Goal: Task Accomplishment & Management: Use online tool/utility

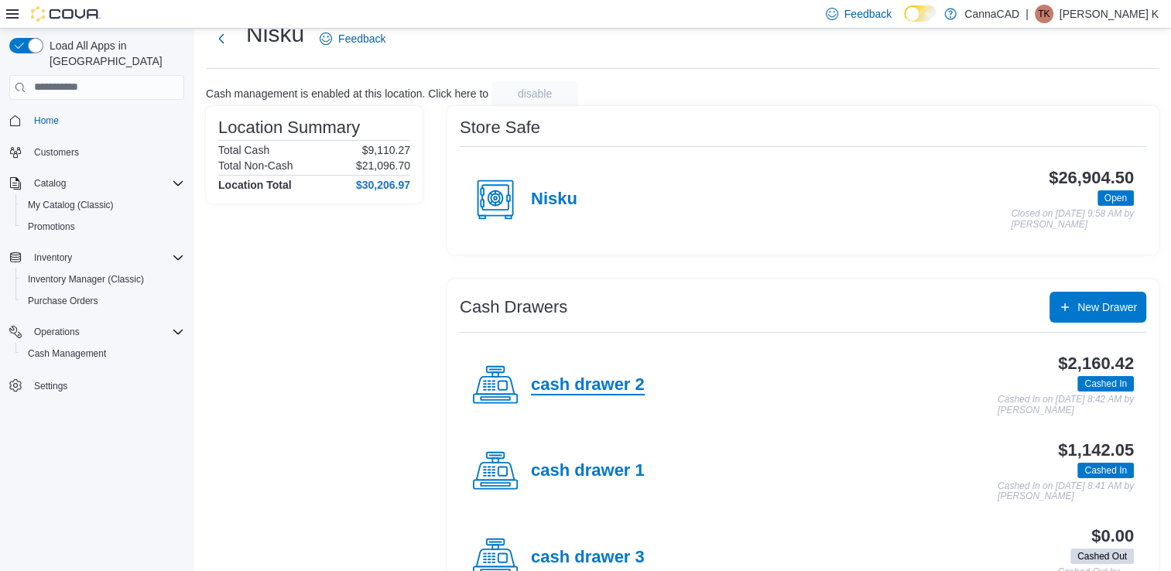
scroll to position [77, 0]
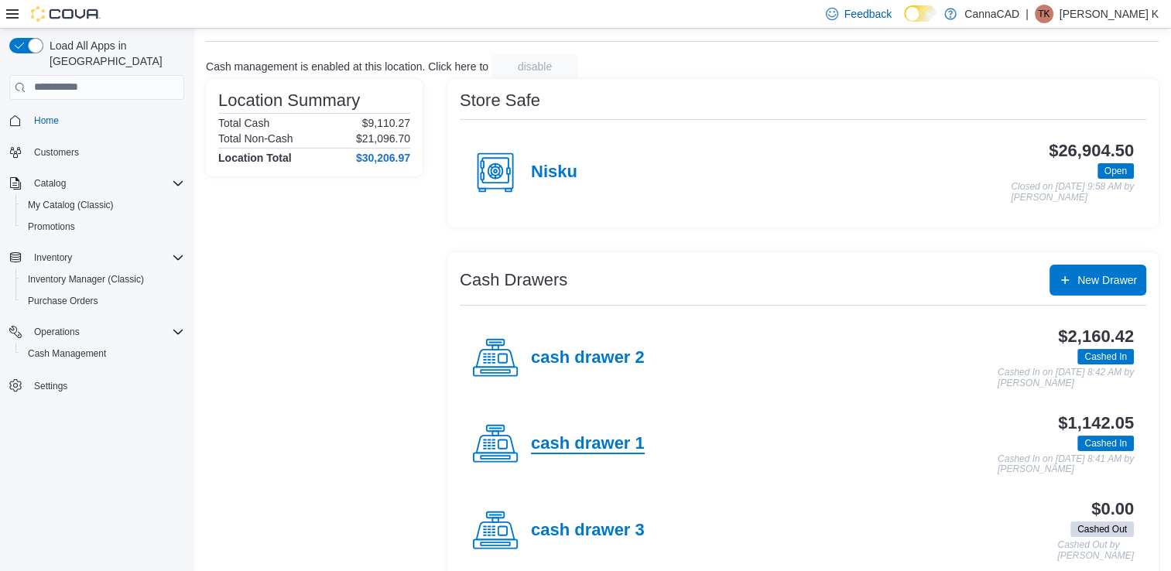
click at [580, 450] on h4 "cash drawer 1" at bounding box center [588, 444] width 114 height 20
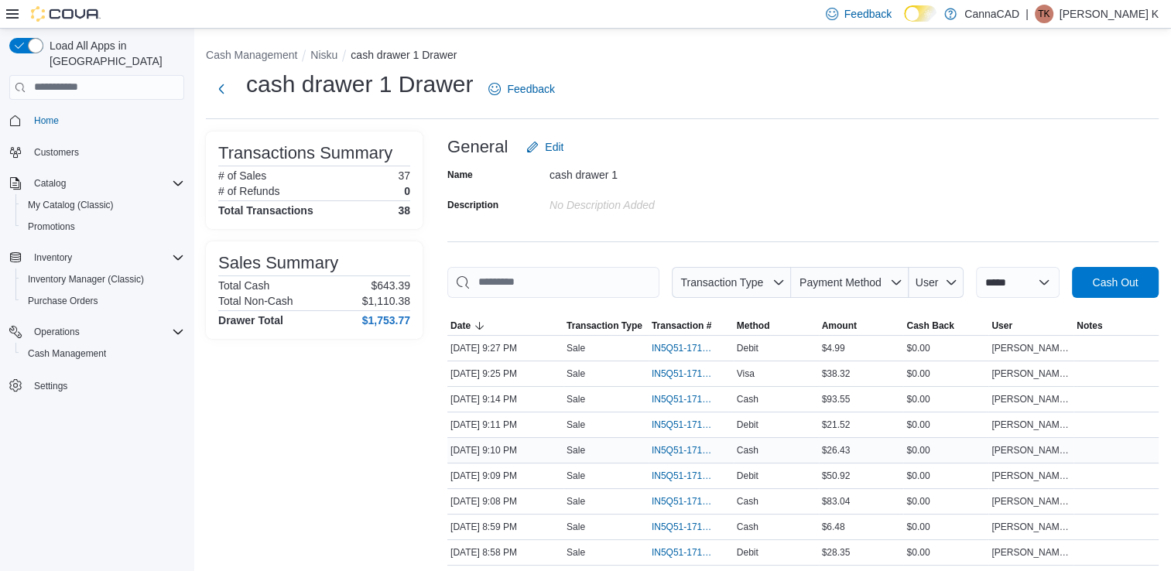
scroll to position [77, 0]
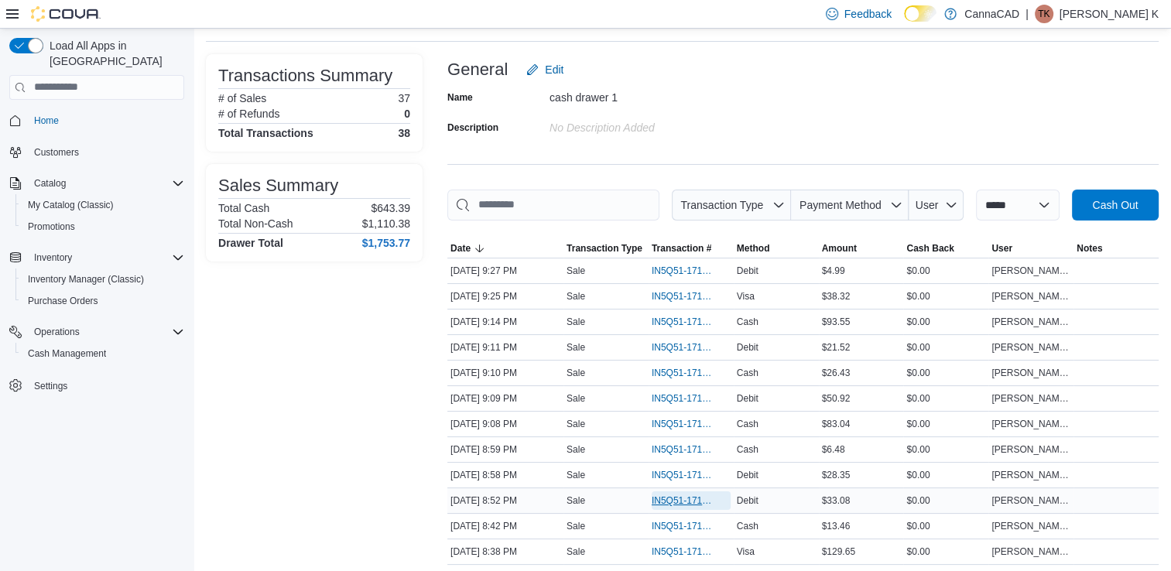
click at [690, 502] on span "IN5Q51-171755" at bounding box center [683, 501] width 63 height 12
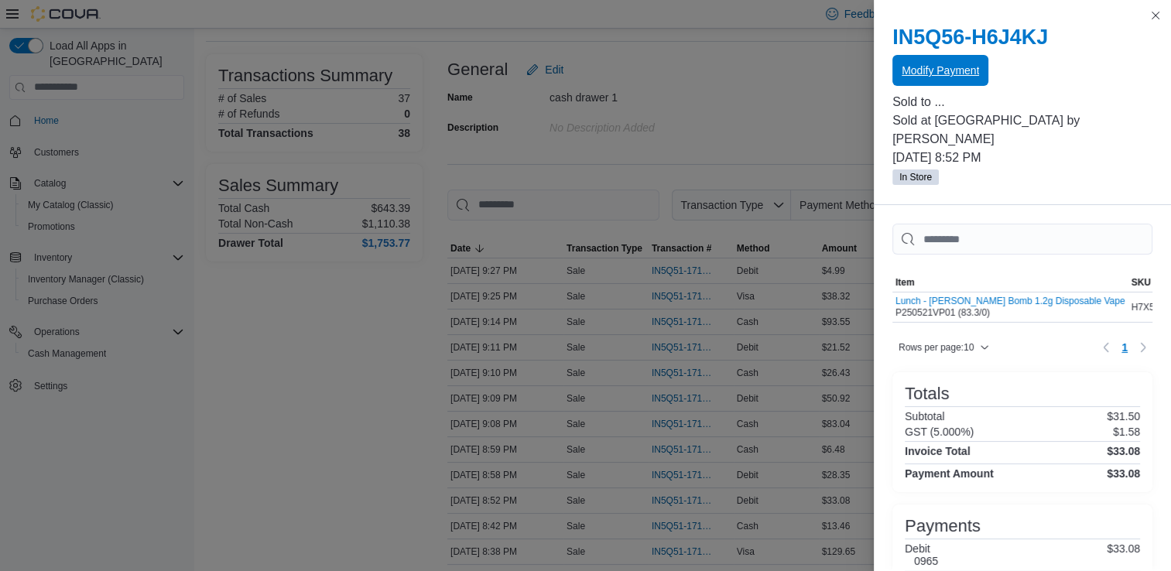
click at [922, 63] on span "Modify Payment" at bounding box center [940, 70] width 77 height 31
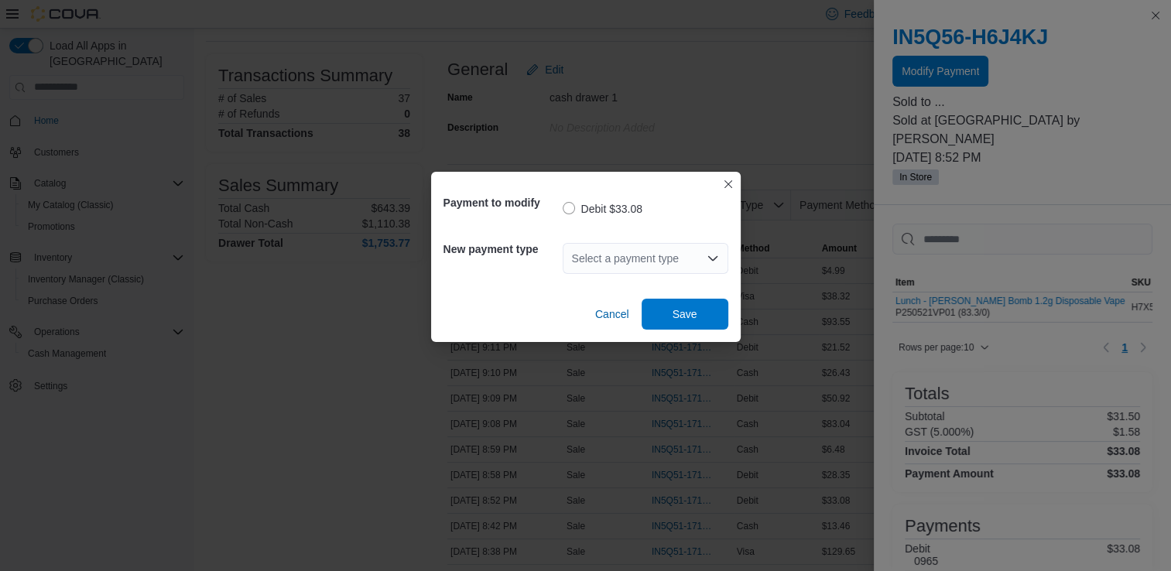
click at [588, 256] on div "Select a payment type" at bounding box center [646, 258] width 166 height 31
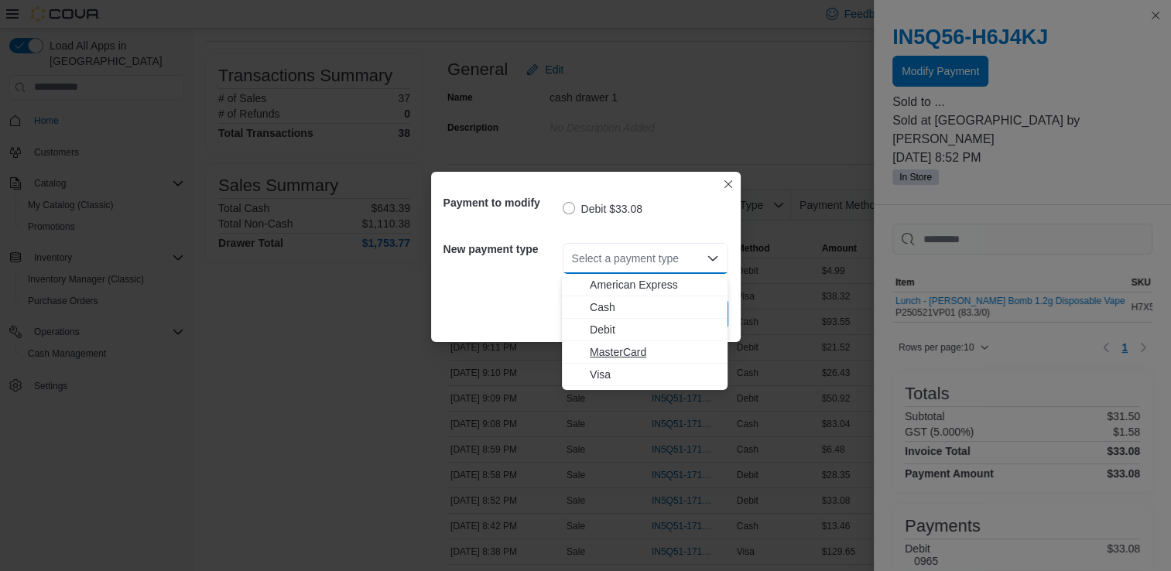
click at [616, 348] on span "MasterCard" at bounding box center [654, 351] width 128 height 15
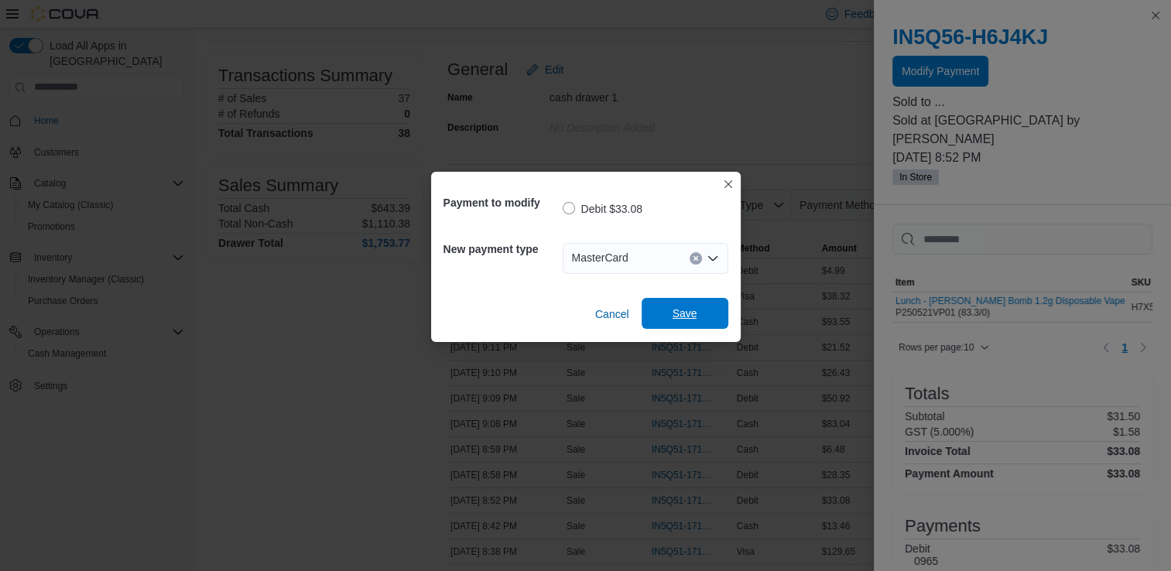
click at [678, 307] on span "Save" at bounding box center [685, 313] width 25 height 15
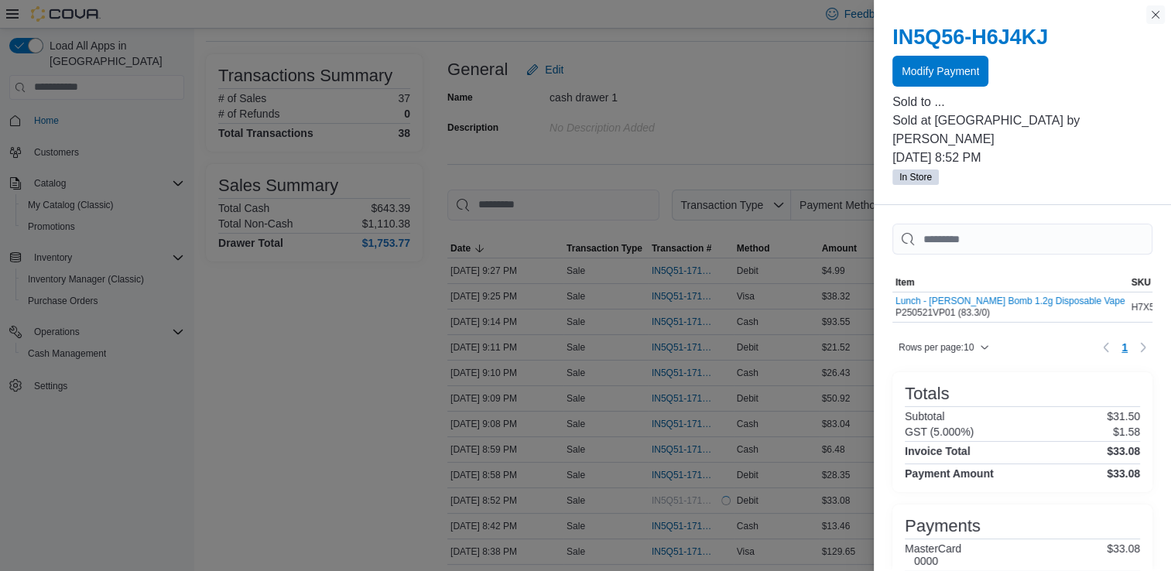
click at [1154, 14] on button "Close this dialog" at bounding box center [1155, 14] width 19 height 19
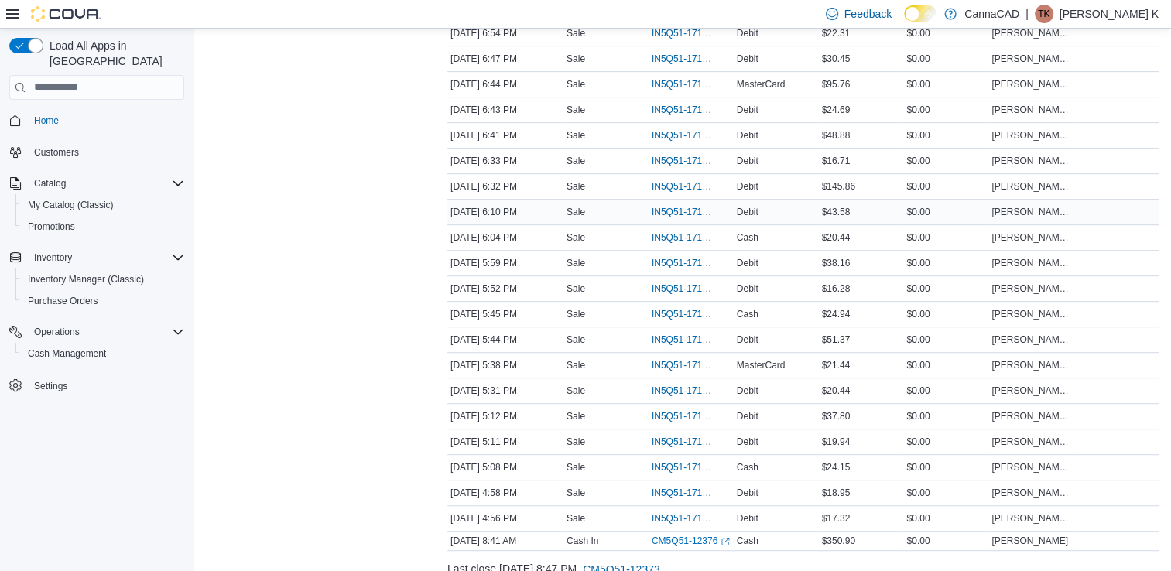
scroll to position [774, 0]
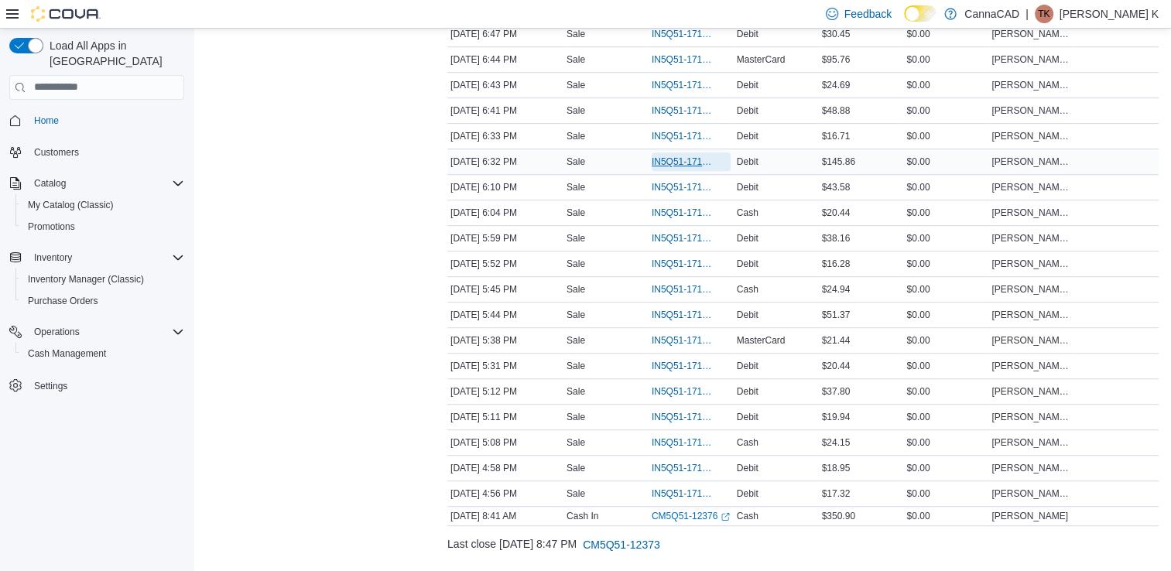
click at [686, 157] on span "IN5Q51-171741" at bounding box center [683, 162] width 63 height 12
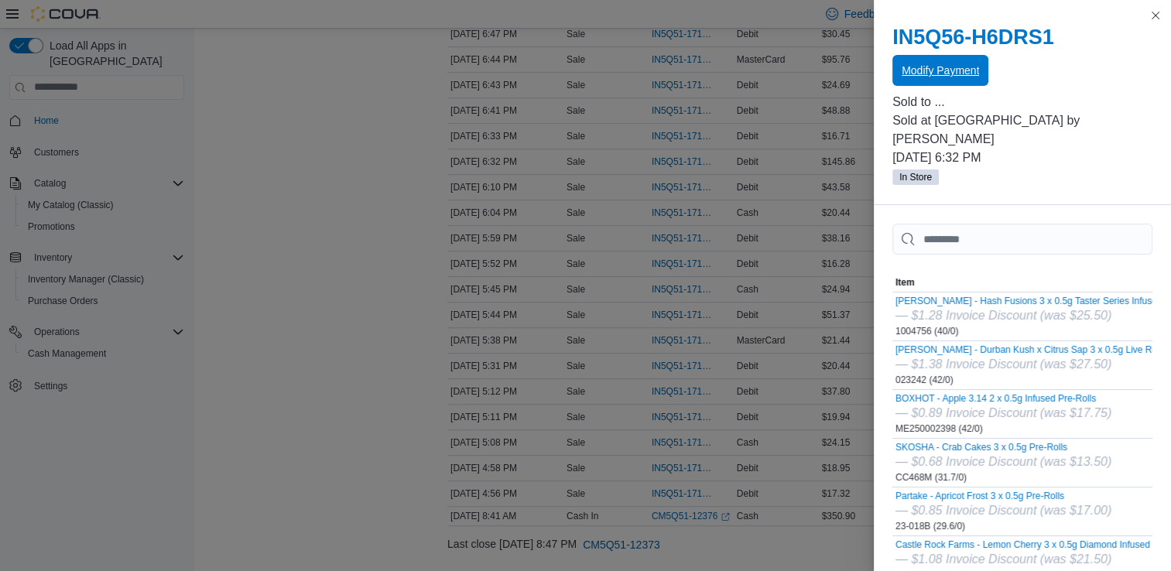
click at [943, 75] on span "Modify Payment" at bounding box center [940, 70] width 77 height 15
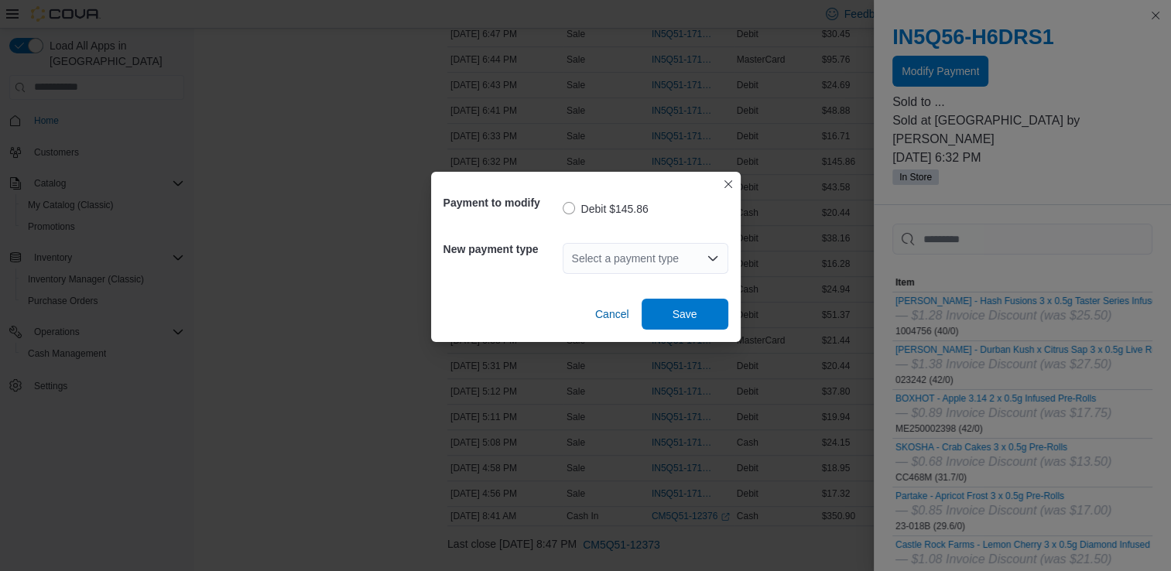
click at [693, 251] on div "Select a payment type" at bounding box center [646, 258] width 166 height 31
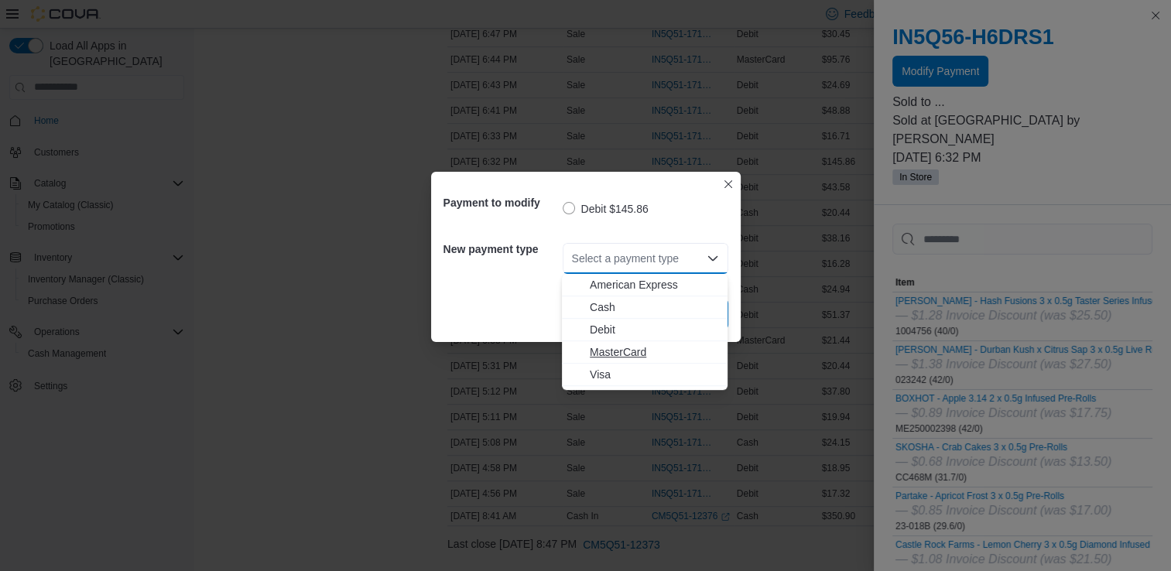
click at [650, 352] on span "MasterCard" at bounding box center [654, 351] width 128 height 15
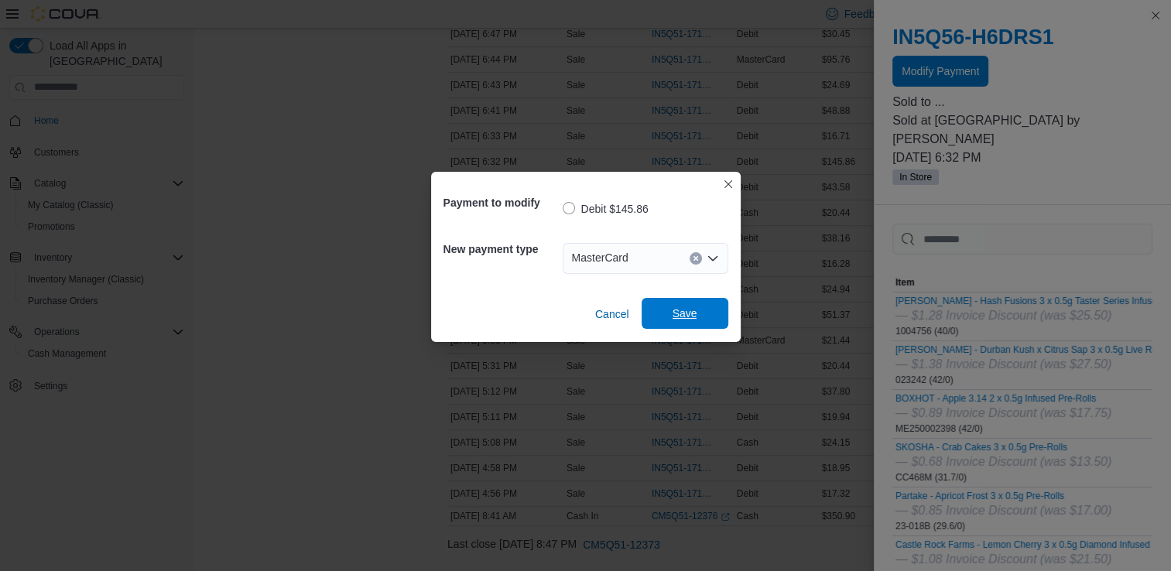
click at [687, 318] on span "Save" at bounding box center [685, 313] width 25 height 15
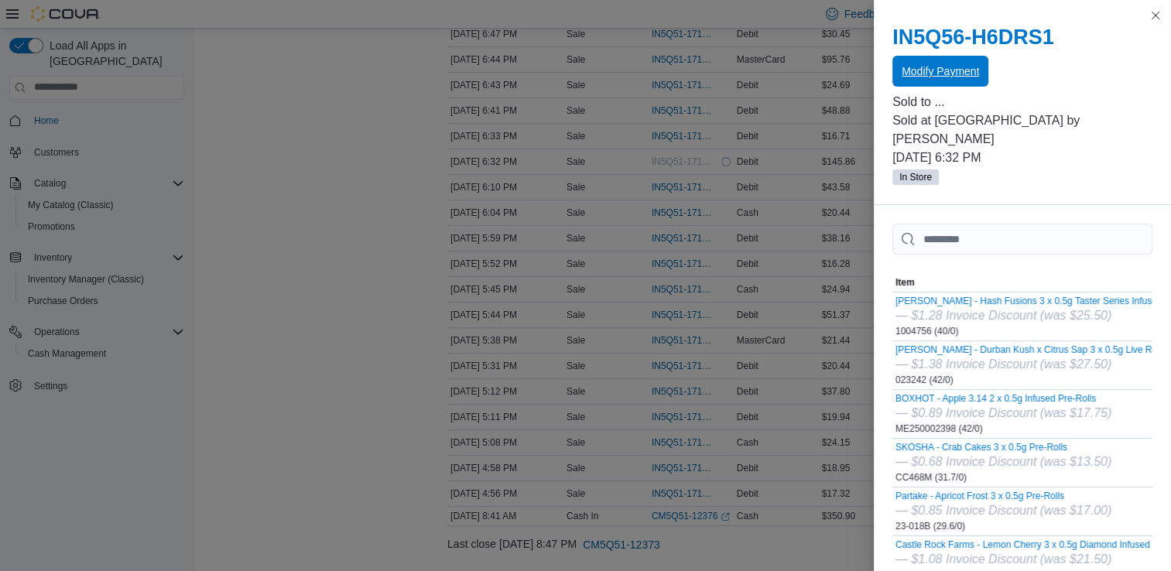
scroll to position [0, 0]
click at [1155, 14] on button "Close this dialog" at bounding box center [1155, 14] width 19 height 19
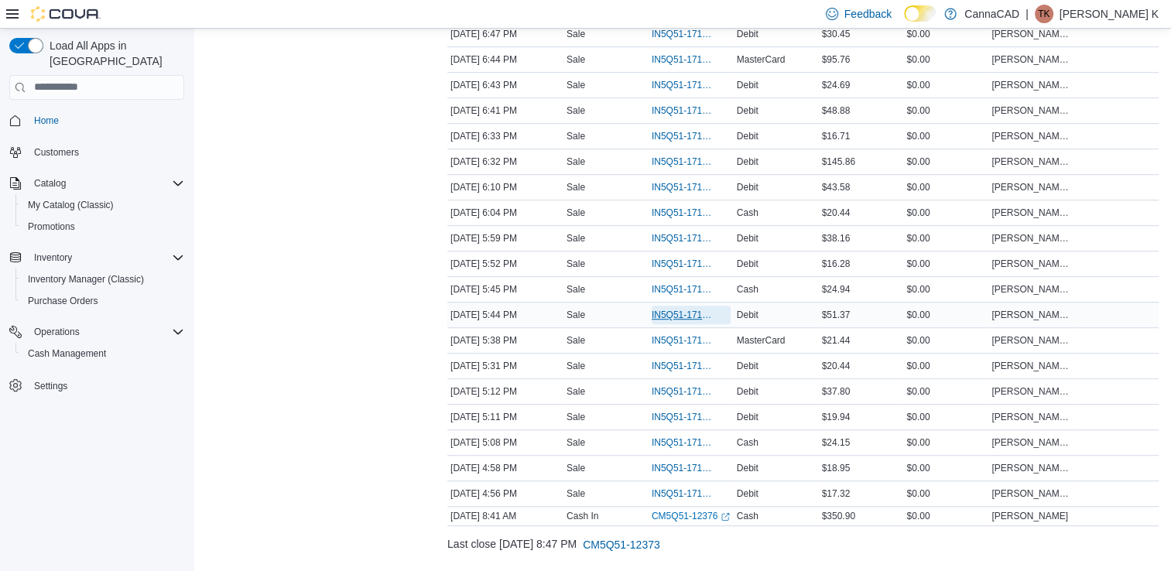
click at [678, 309] on span "IN5Q51-171733" at bounding box center [683, 315] width 63 height 12
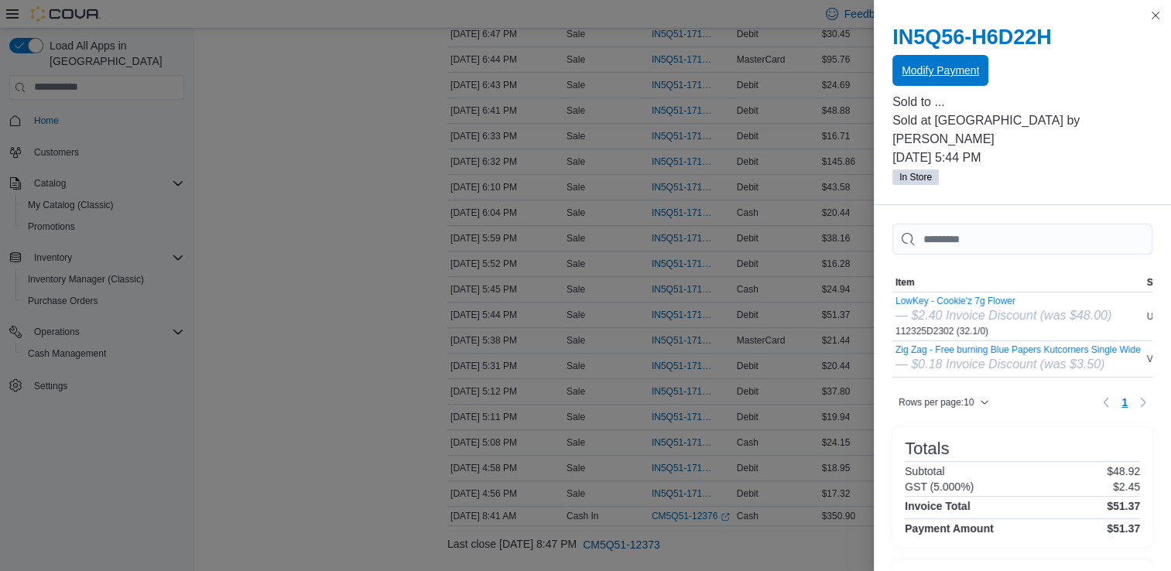
click at [916, 80] on span "Modify Payment" at bounding box center [940, 70] width 77 height 31
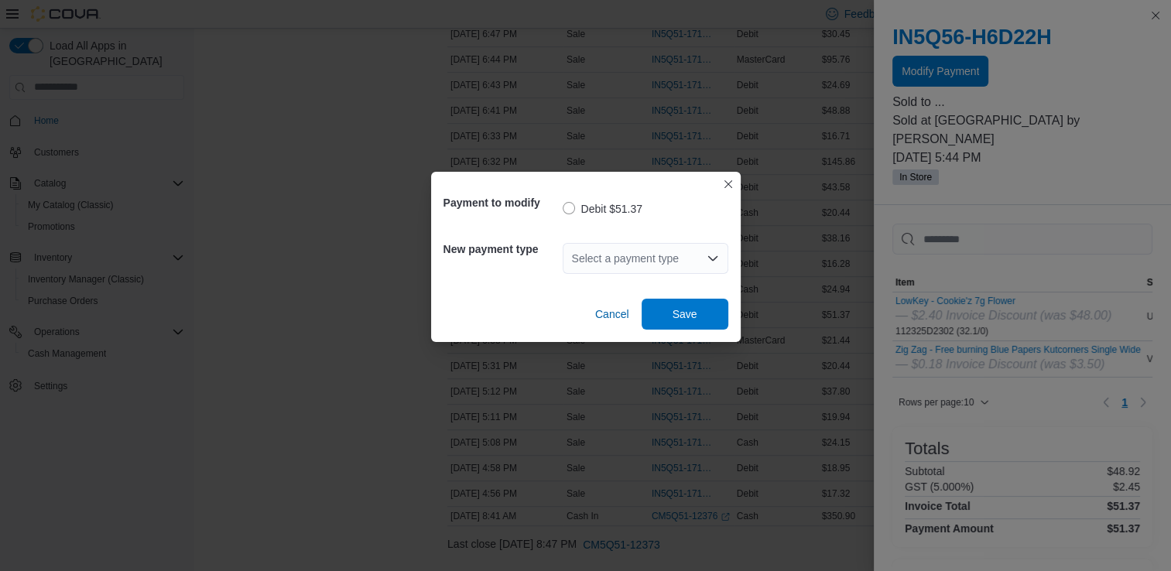
click at [654, 263] on div "Select a payment type" at bounding box center [646, 258] width 166 height 31
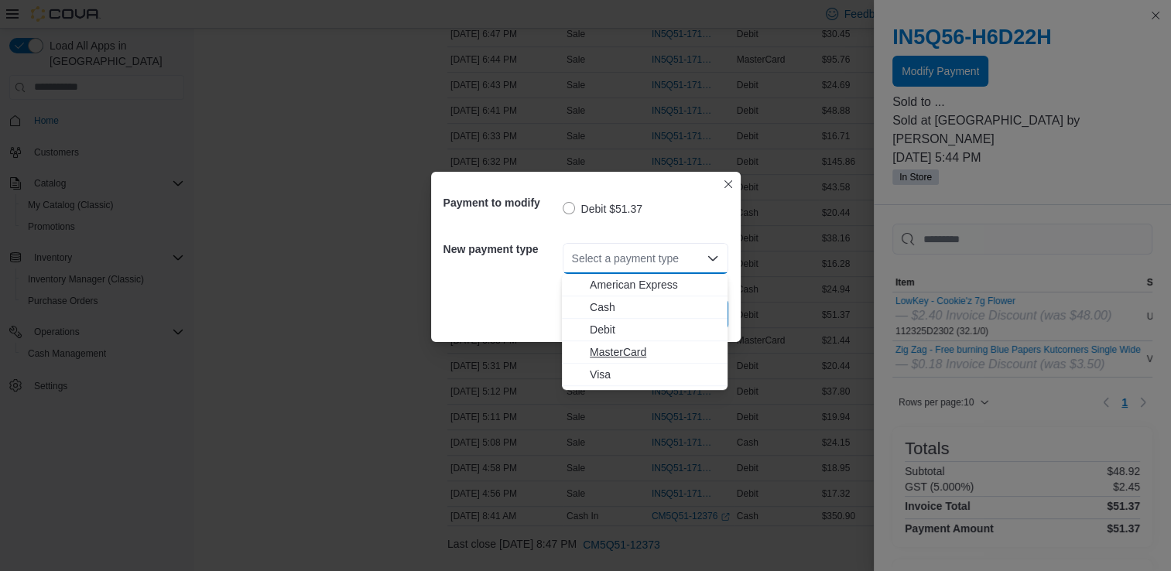
click at [608, 347] on span "MasterCard" at bounding box center [654, 351] width 128 height 15
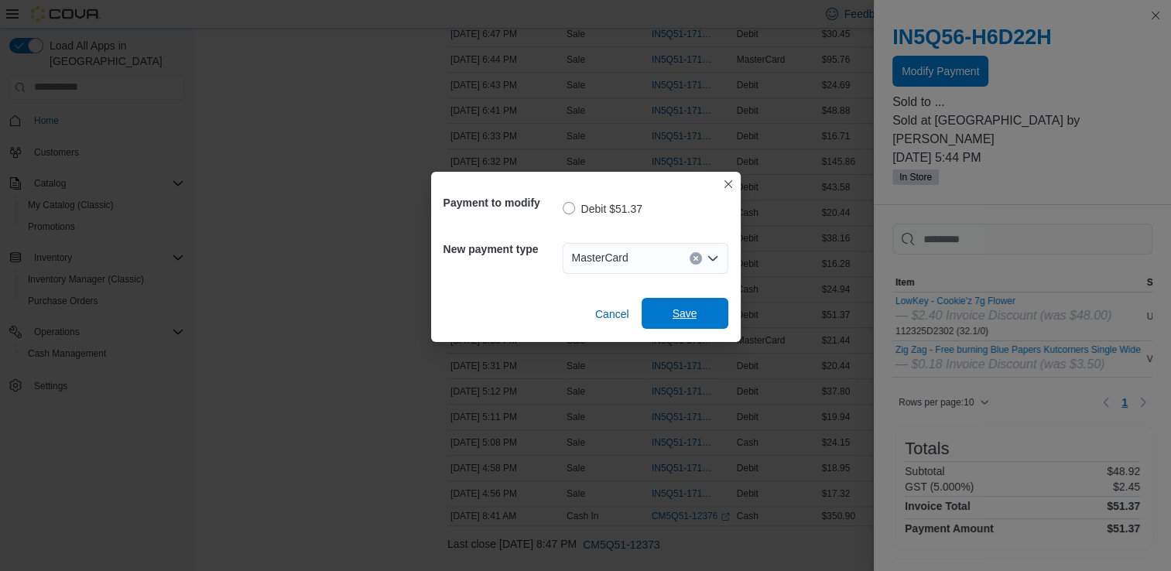
click at [678, 310] on span "Save" at bounding box center [685, 313] width 25 height 15
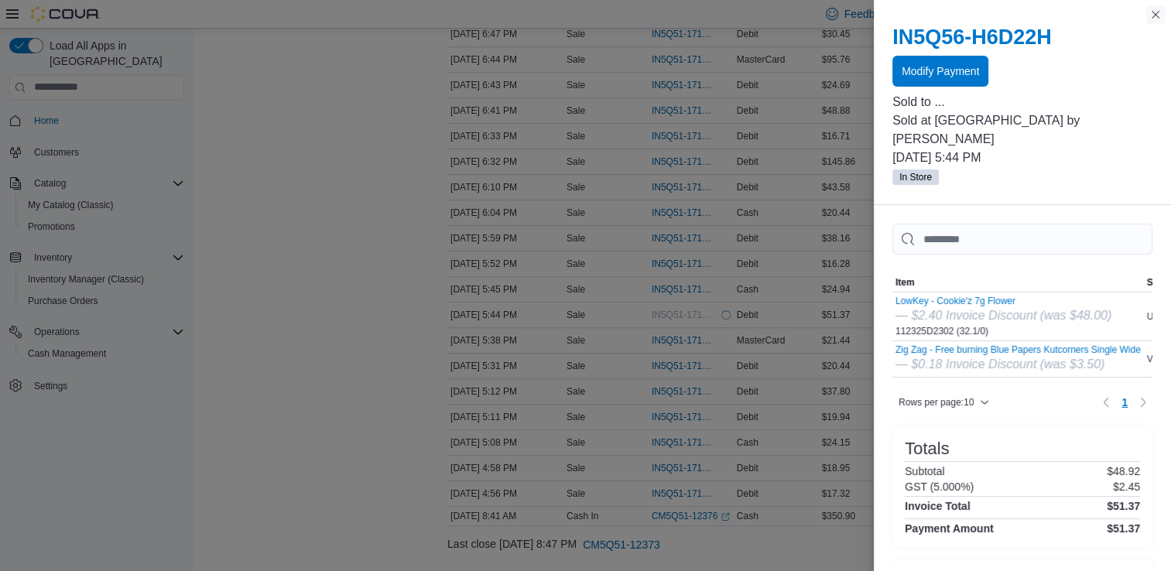
click at [1157, 17] on button "Close this dialog" at bounding box center [1155, 14] width 19 height 19
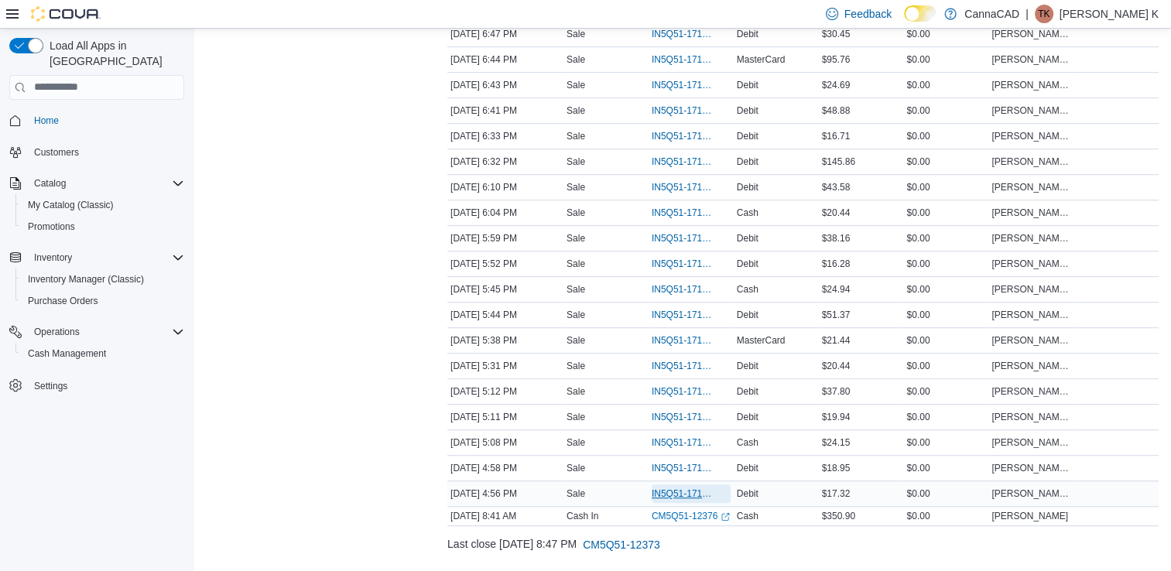
click at [699, 490] on span "IN5Q51-171723" at bounding box center [683, 494] width 63 height 12
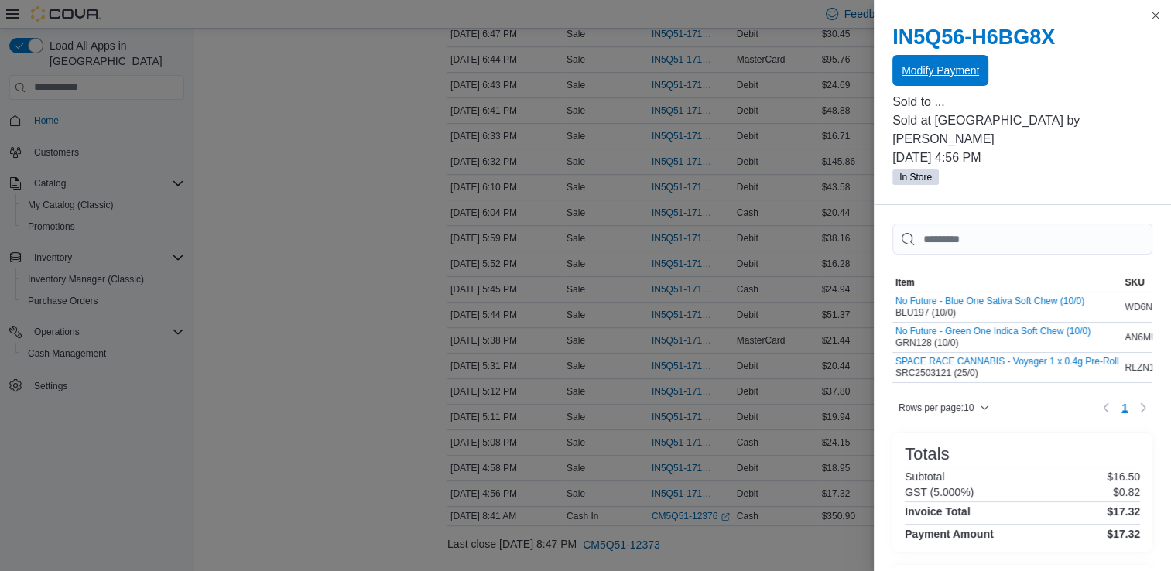
click at [949, 74] on span "Modify Payment" at bounding box center [940, 70] width 77 height 15
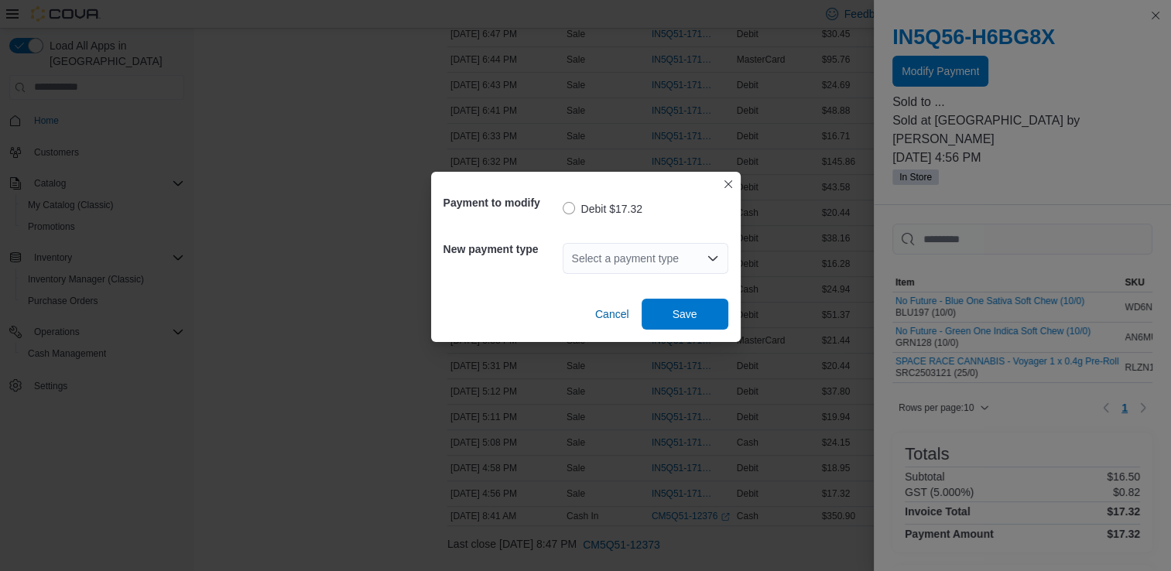
click at [610, 255] on div "Select a payment type" at bounding box center [646, 258] width 166 height 31
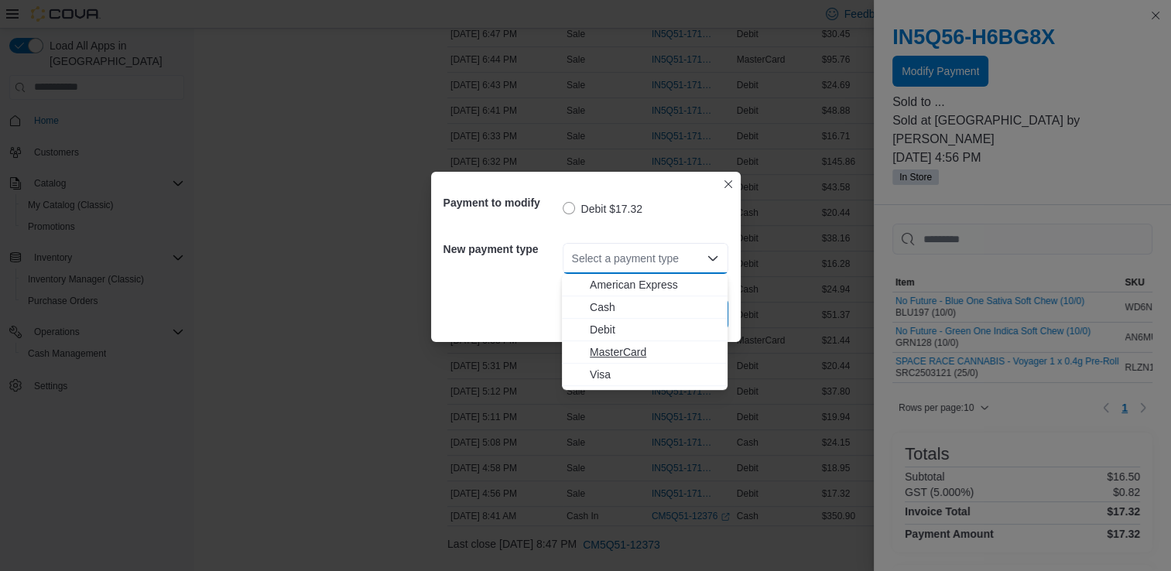
click at [622, 346] on span "MasterCard" at bounding box center [654, 351] width 128 height 15
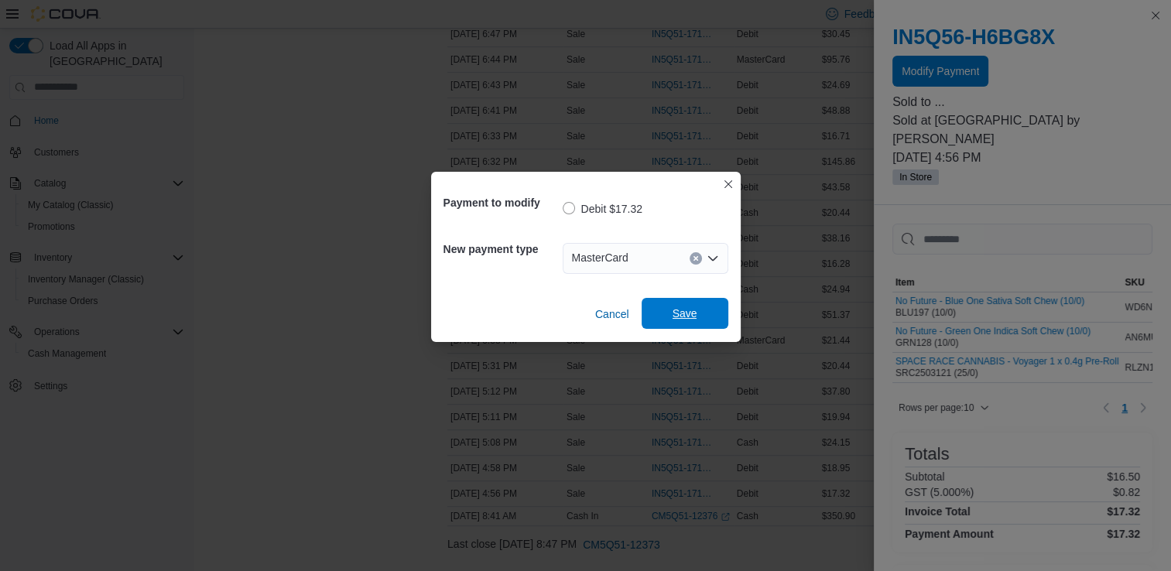
click at [703, 308] on span "Save" at bounding box center [685, 313] width 68 height 31
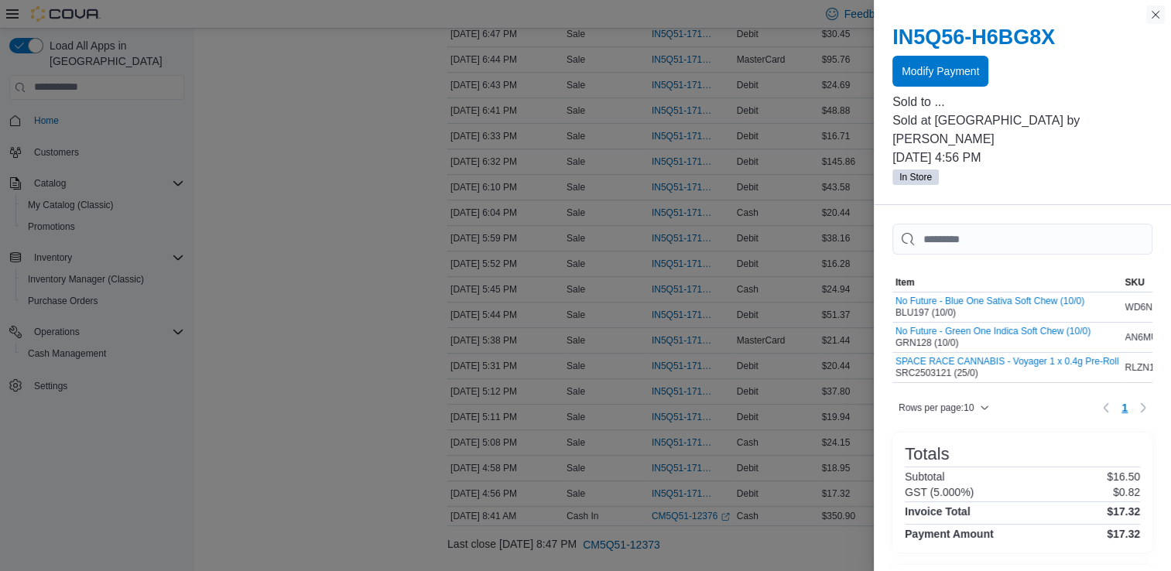
click at [1156, 17] on button "Close this dialog" at bounding box center [1155, 14] width 19 height 19
